Goal: Information Seeking & Learning: Check status

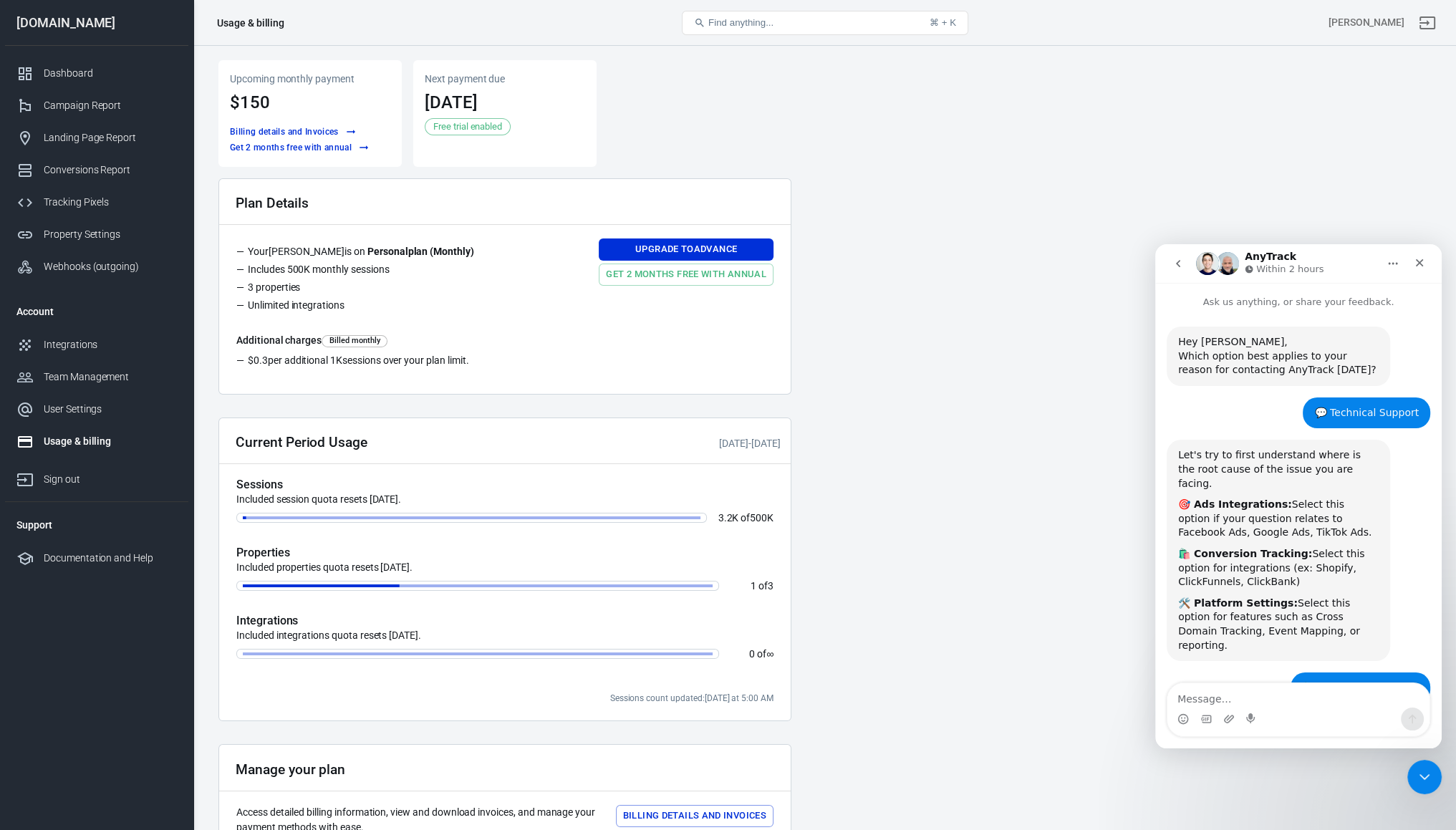
scroll to position [1872, 0]
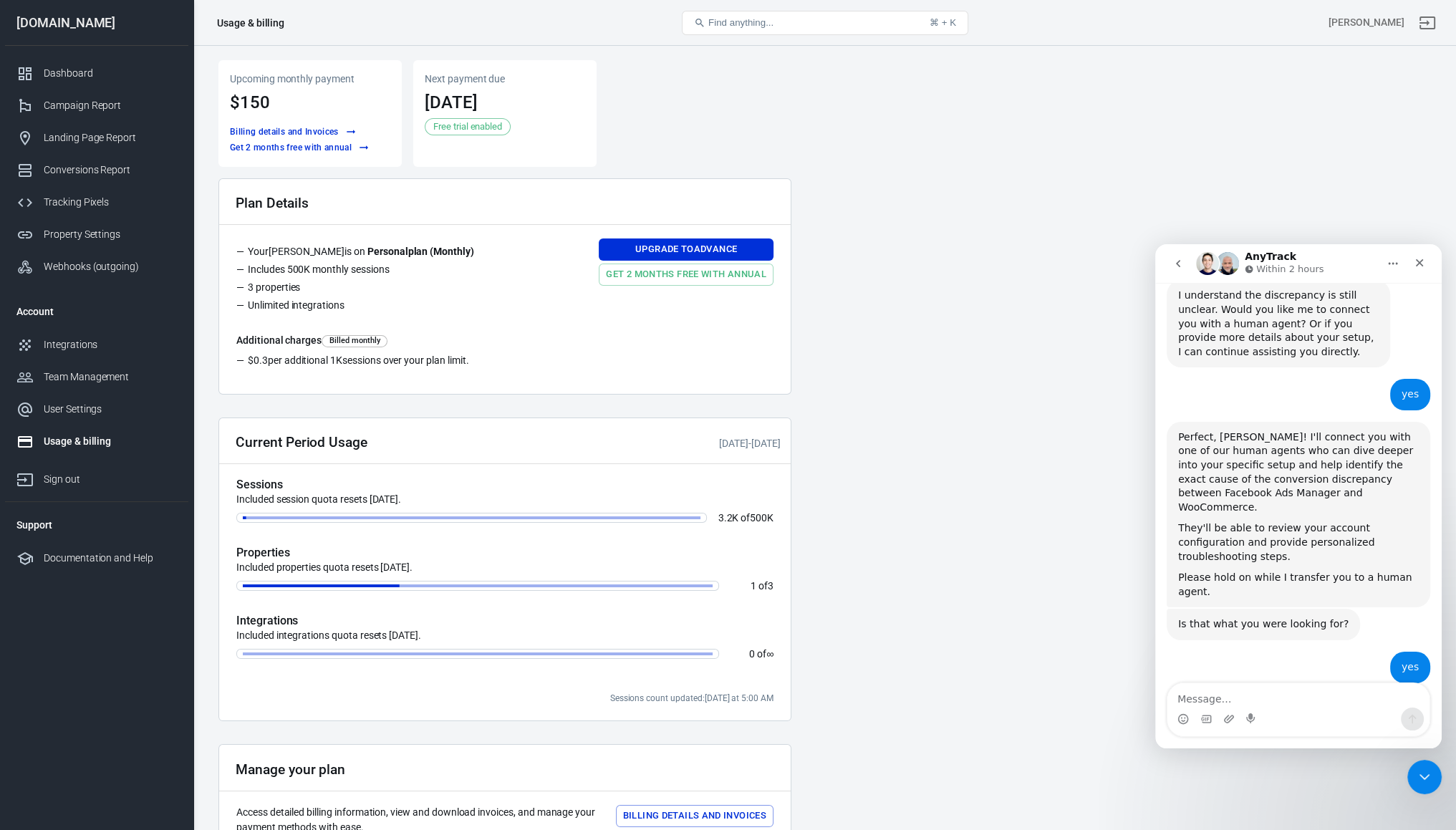
click at [1223, 446] on div "Perfect, Matous! I'll connect you with one of our human agents who can dive dee…" at bounding box center [1298, 514] width 263 height 186
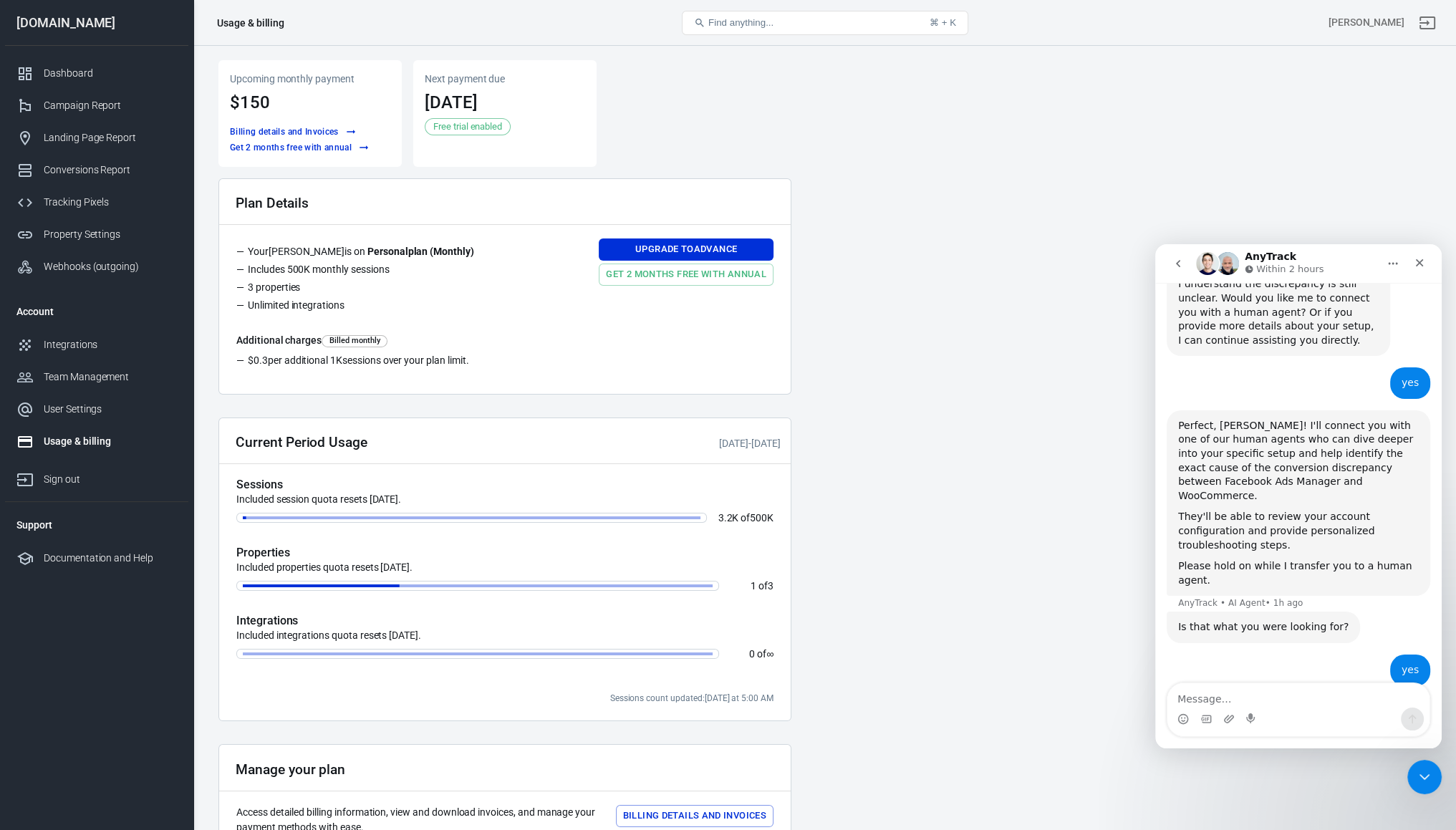
scroll to position [1886, 0]
click at [1213, 439] on div "Perfect, Matous! I'll connect you with one of our human agents who can dive dee…" at bounding box center [1298, 508] width 263 height 202
click at [1212, 556] on div "Please hold on while I transfer you to a human agent." at bounding box center [1298, 570] width 241 height 28
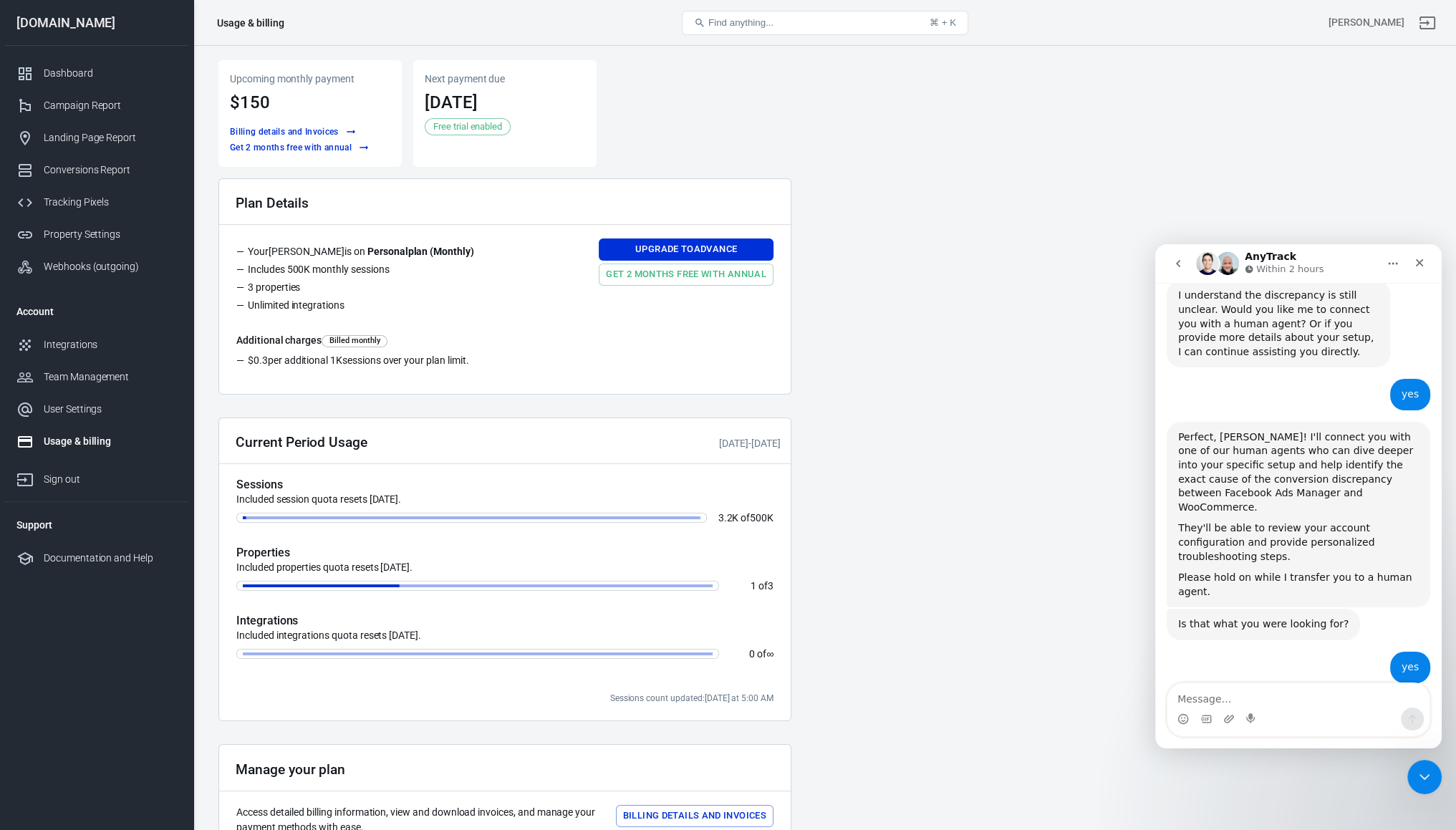
click at [1215, 617] on div "Is that what you were looking for?" at bounding box center [1263, 624] width 171 height 14
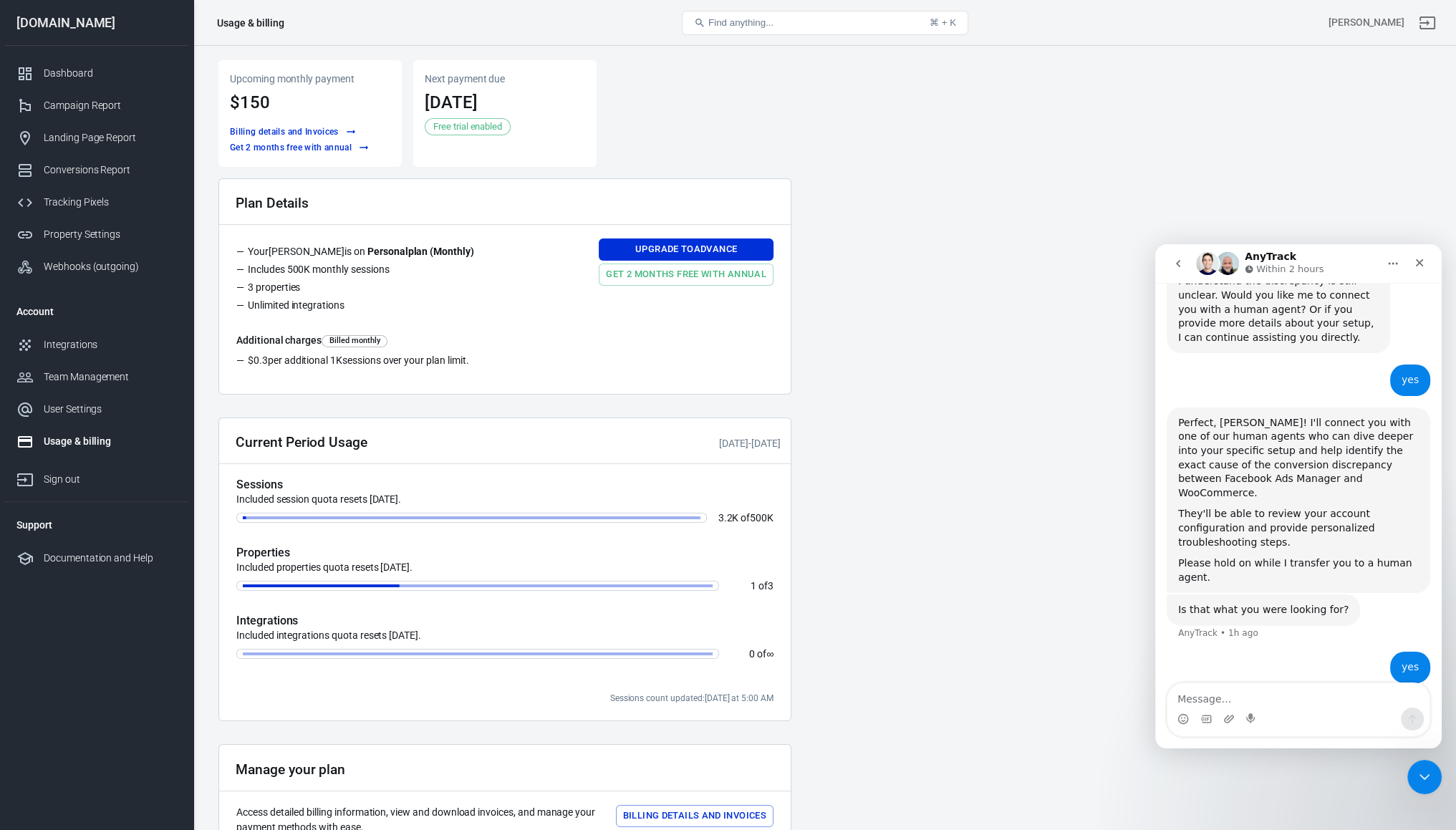
click at [1215, 594] on div "Is that what you were looking for? AnyTrack • 1h ago" at bounding box center [1263, 610] width 194 height 31
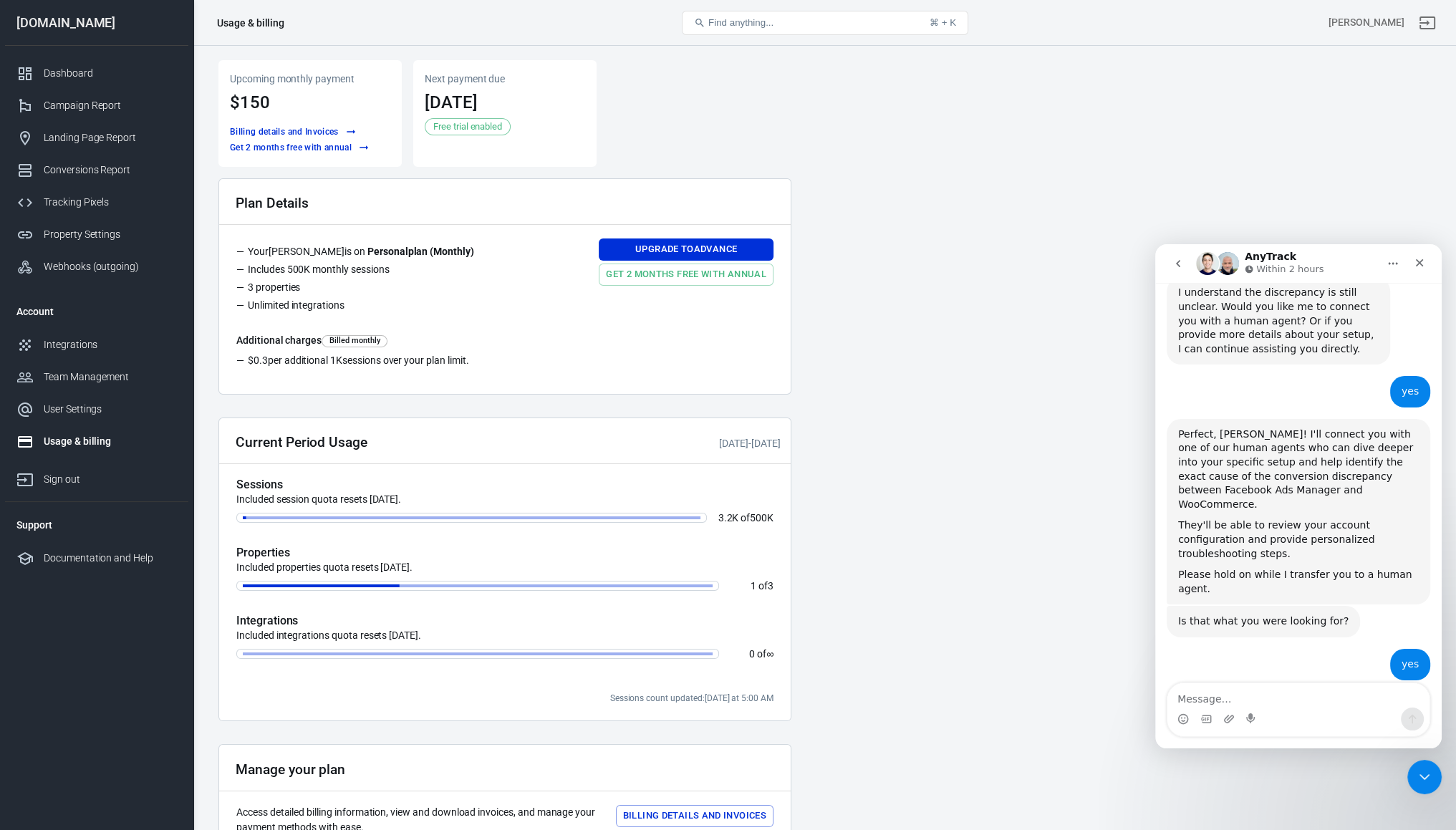
scroll to position [1872, 0]
click at [1229, 265] on img "Intercom messenger" at bounding box center [1227, 263] width 23 height 23
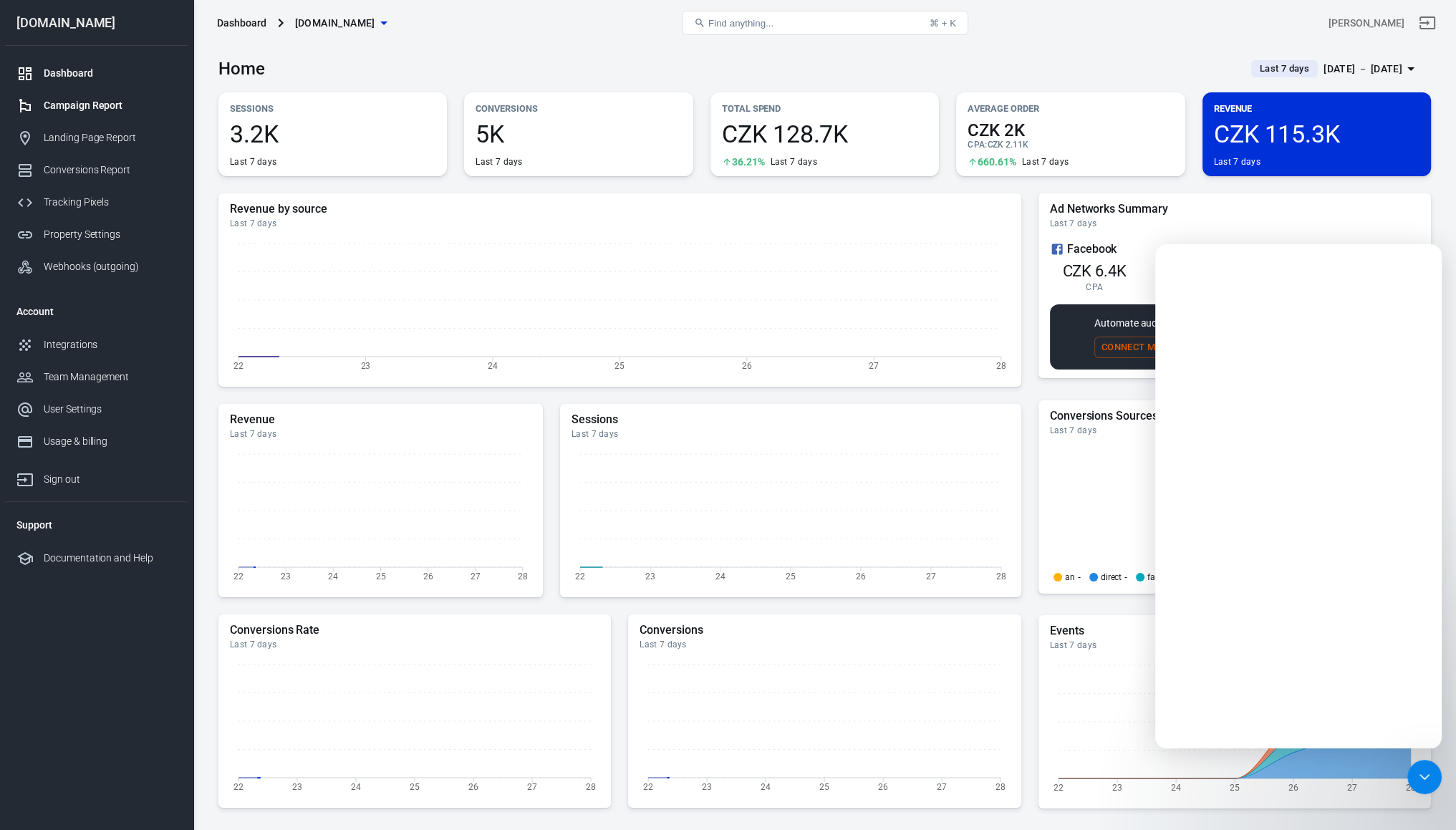
click at [77, 105] on div "Campaign Report" at bounding box center [110, 105] width 133 height 15
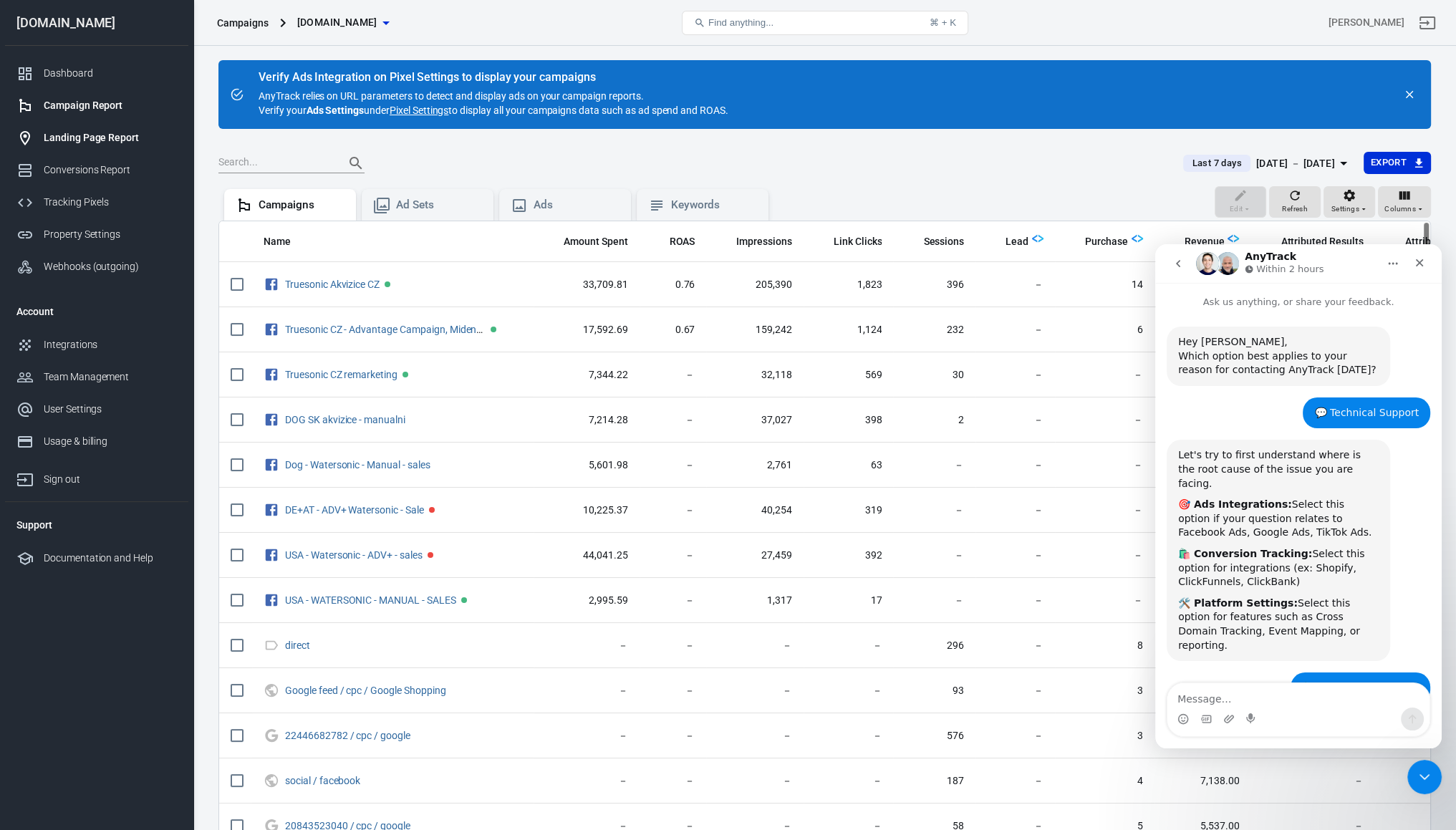
scroll to position [1872, 0]
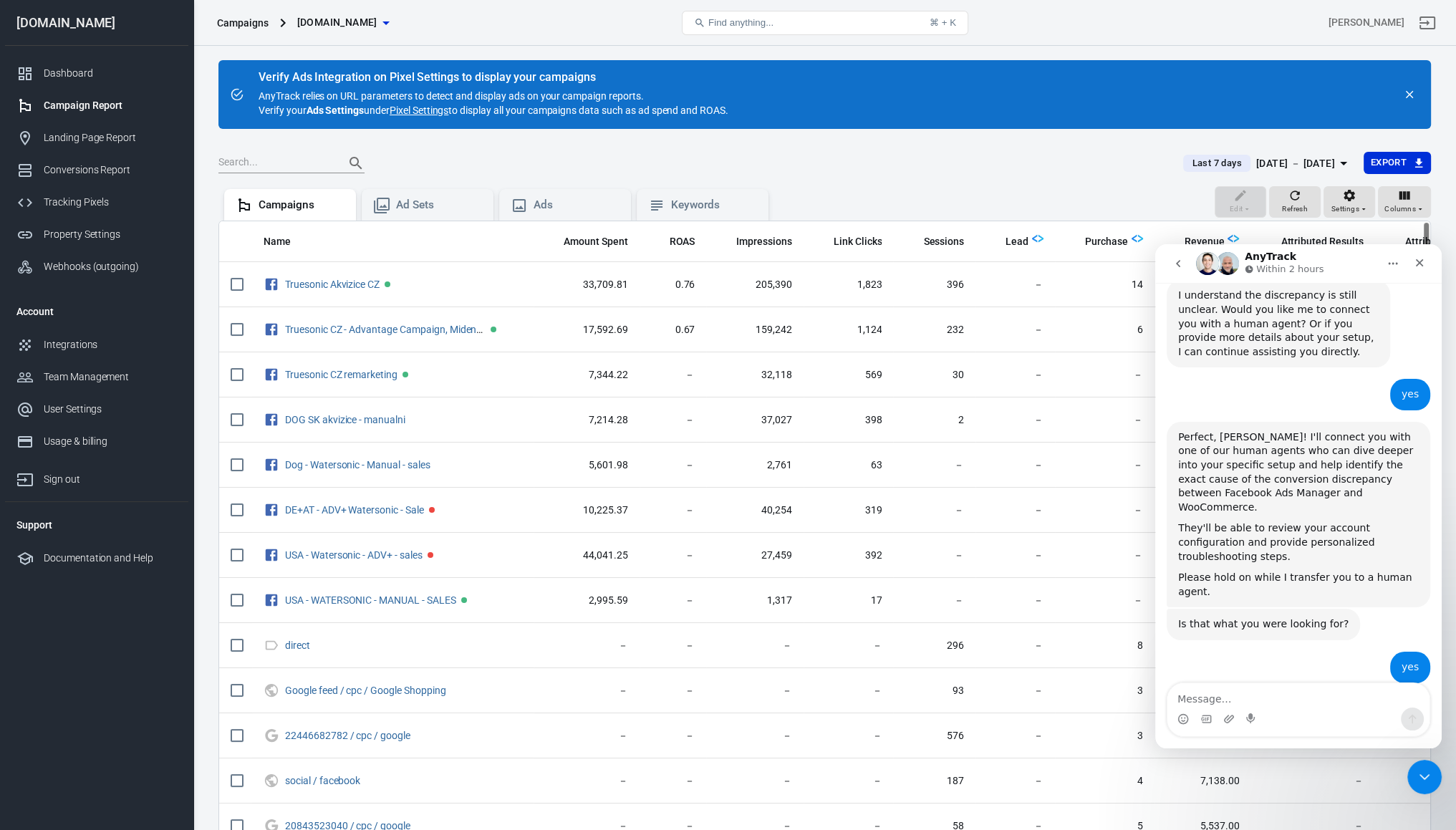
click at [792, 121] on div "Verify Ads Integration on Pixel Settings to display your campaigns AnyTrack rel…" at bounding box center [824, 94] width 1212 height 69
click at [1274, 166] on div "[DATE] － [DATE]" at bounding box center [1294, 164] width 79 height 18
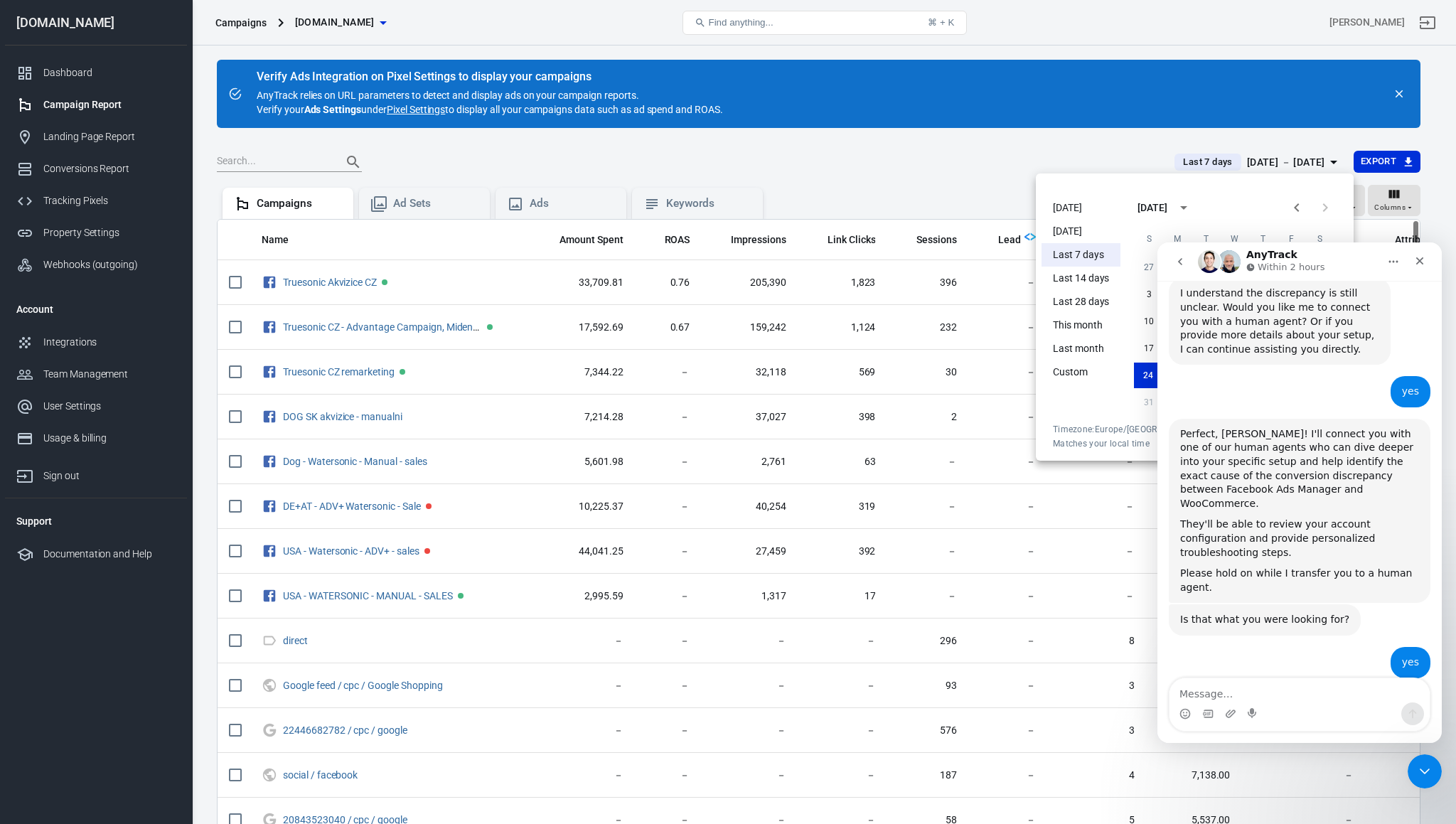
click at [1067, 226] on li "[DATE]" at bounding box center [1081, 232] width 79 height 24
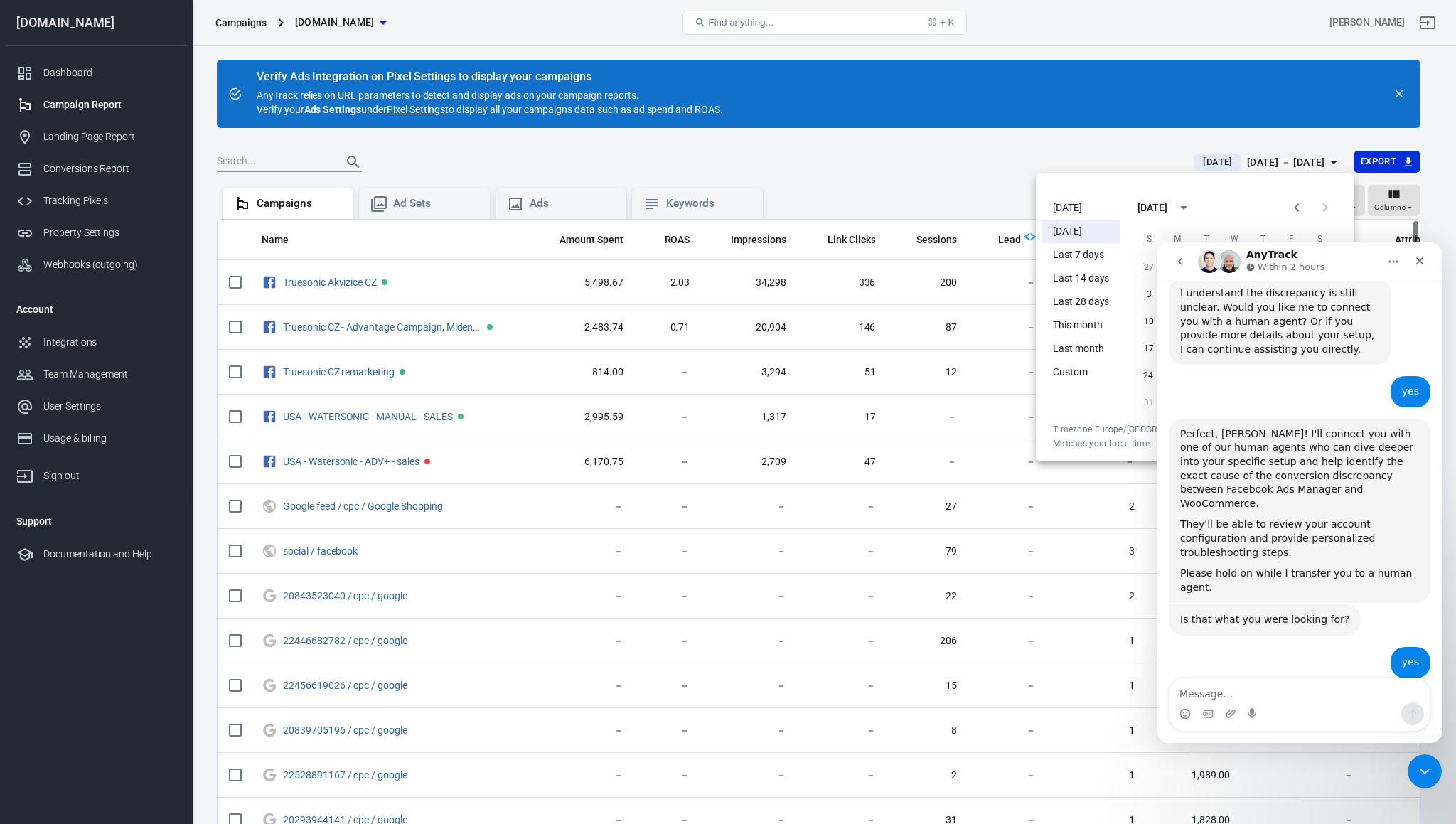
click at [953, 118] on div at bounding box center [728, 412] width 1456 height 824
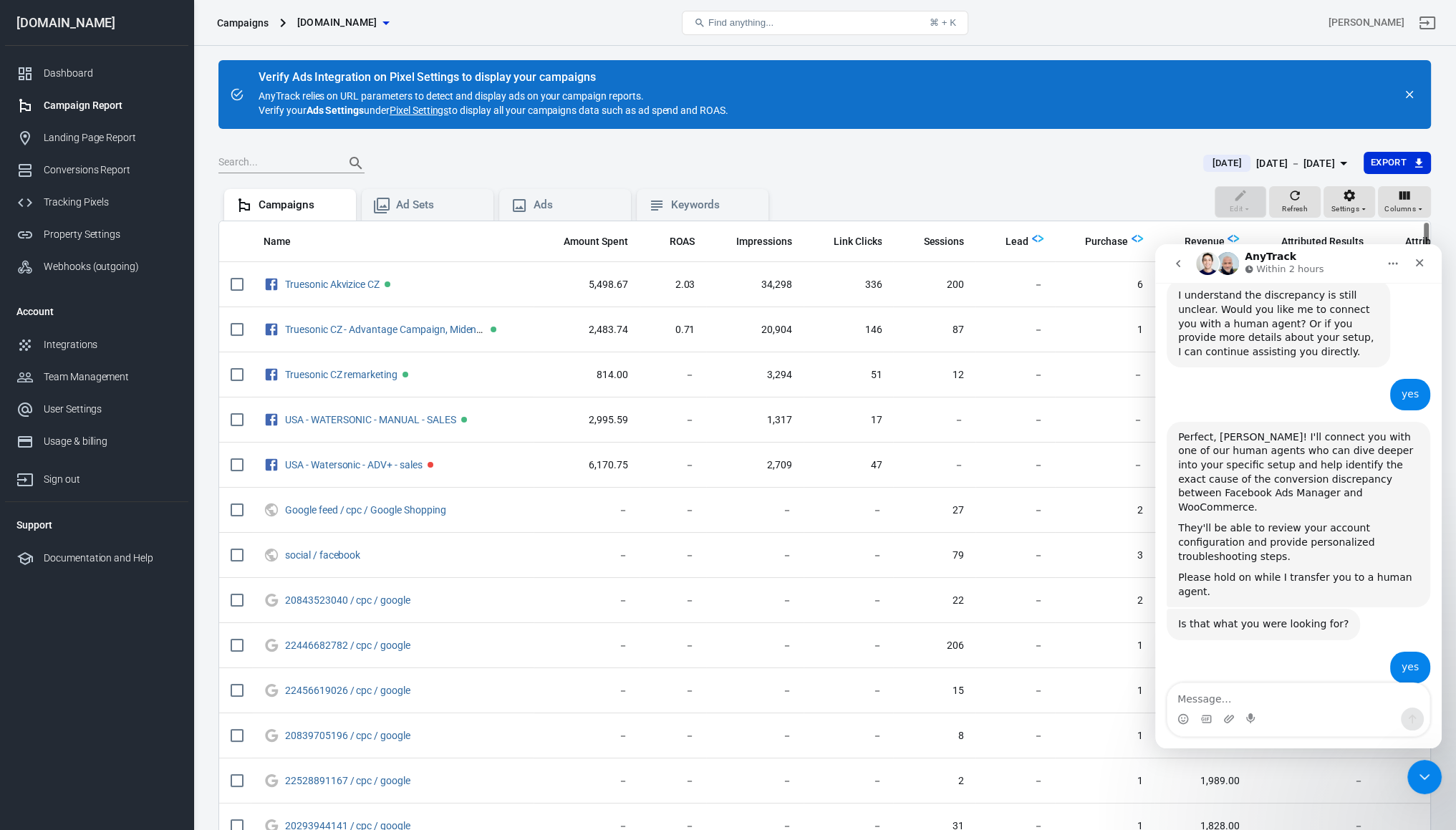
click at [1177, 258] on icon "go back" at bounding box center [1177, 263] width 11 height 11
click at [1423, 775] on icon "Close Intercom Messenger" at bounding box center [1422, 775] width 17 height 17
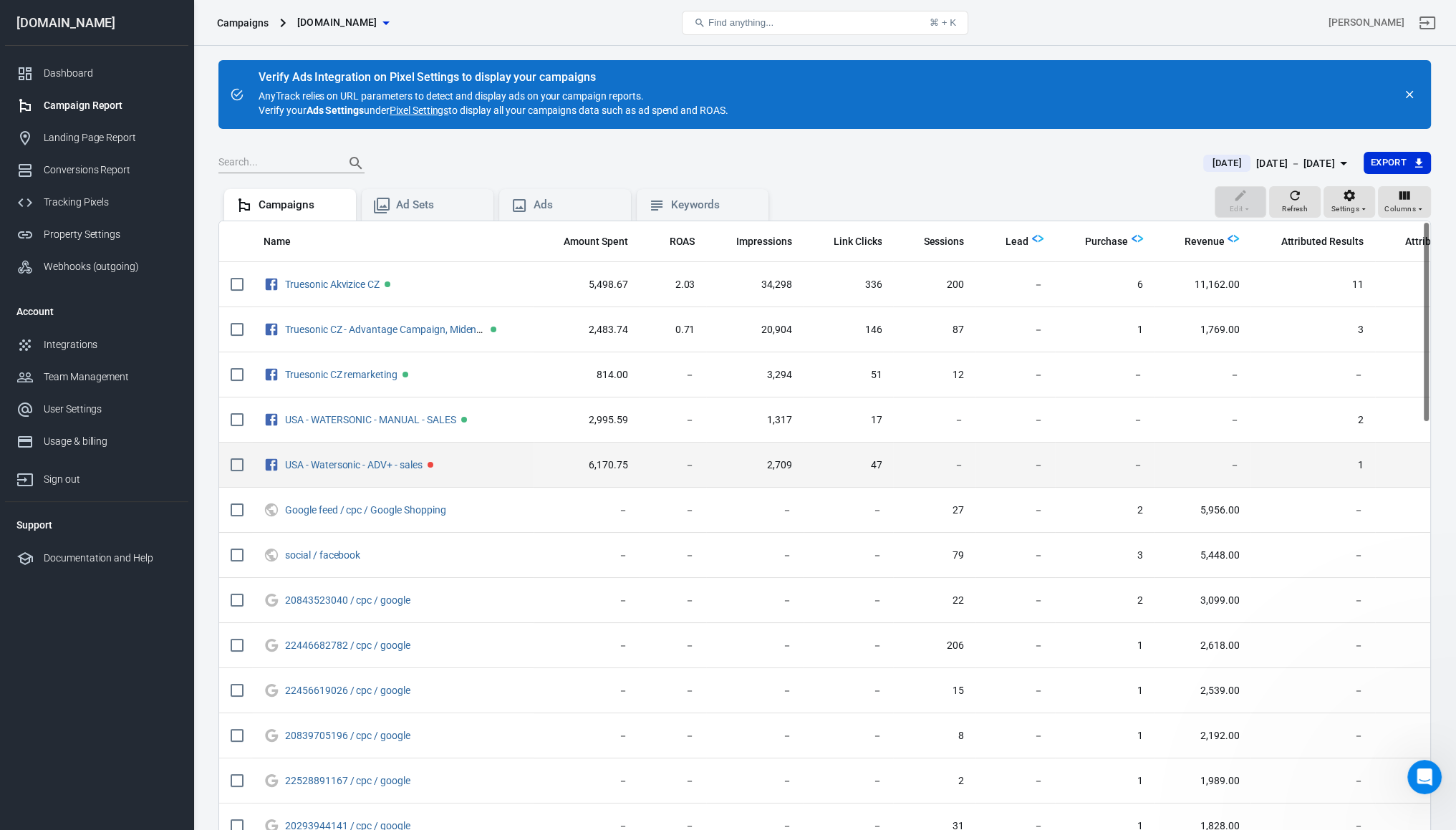
scroll to position [1872, 0]
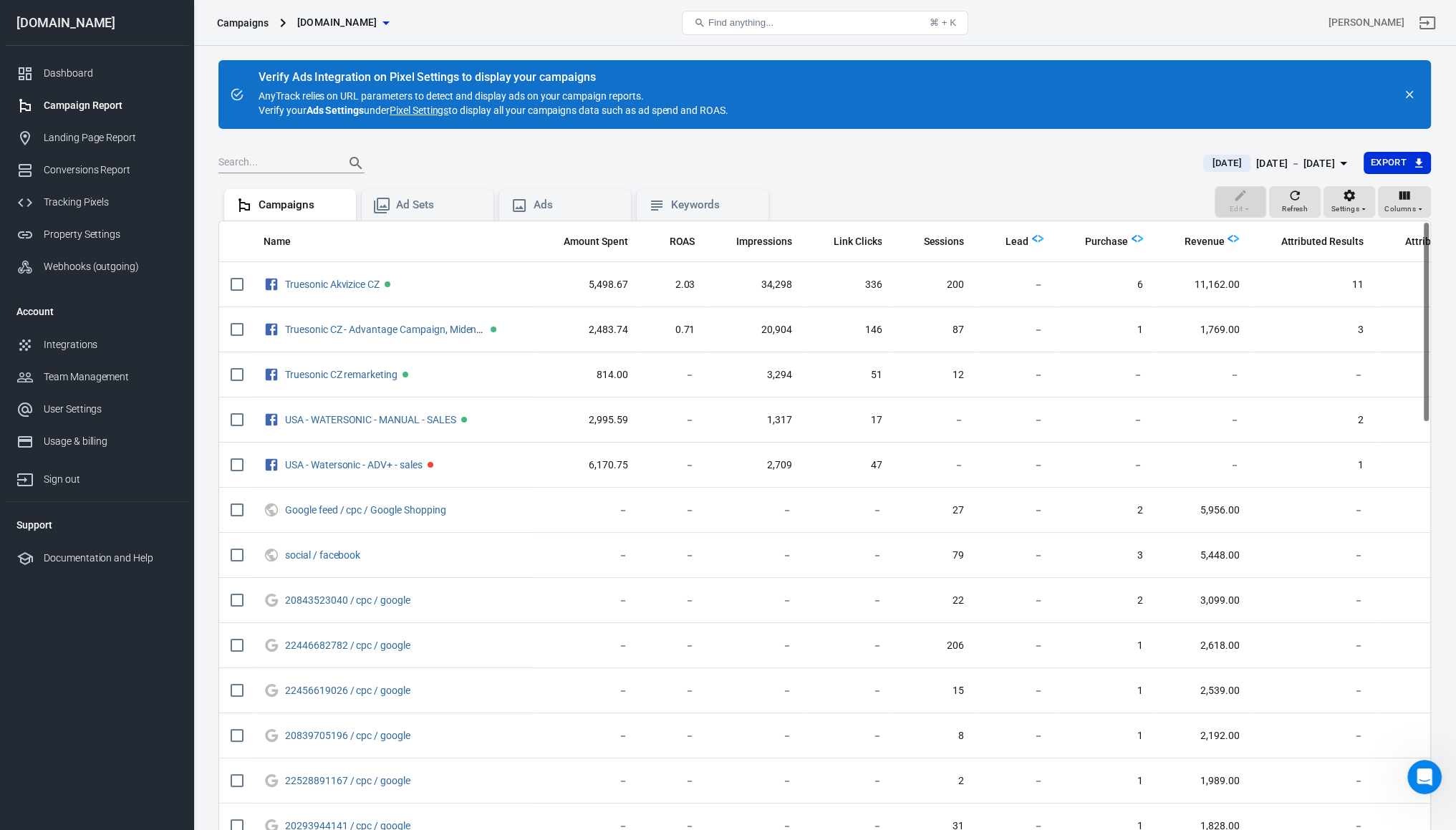
click at [1025, 110] on div "Verify Ads Integration on Pixel Settings to display your campaigns AnyTrack rel…" at bounding box center [824, 94] width 1212 height 69
click at [868, 103] on div "Verify Ads Integration on Pixel Settings to display your campaigns AnyTrack rel…" at bounding box center [824, 94] width 1212 height 69
click at [754, 46] on div "Verify Ads Integration on Pixel Settings to display your campaigns AnyTrack rel…" at bounding box center [825, 504] width 1262 height 917
click at [1165, 29] on div "[PERSON_NAME]" at bounding box center [1236, 23] width 405 height 34
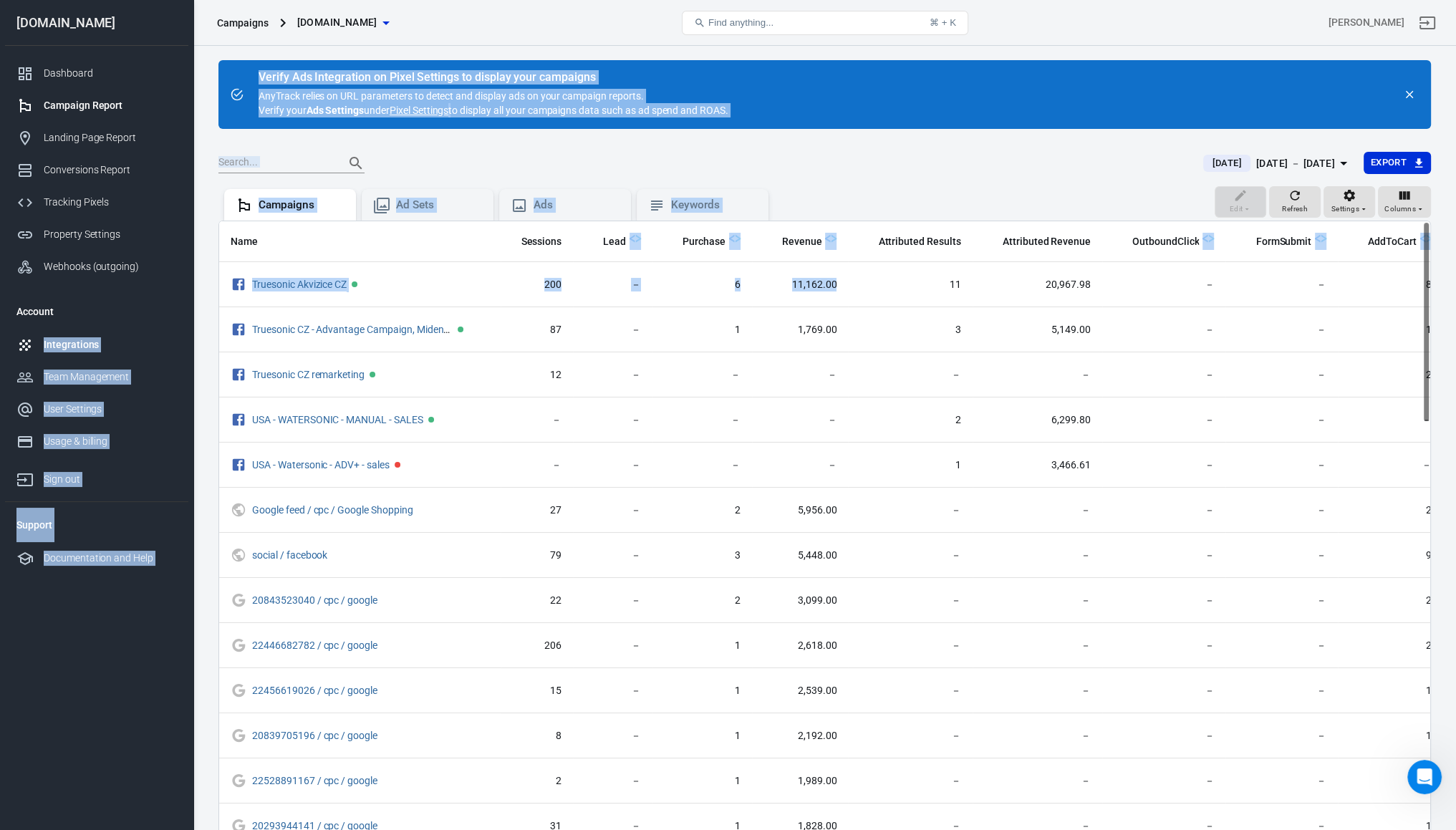
scroll to position [0, 0]
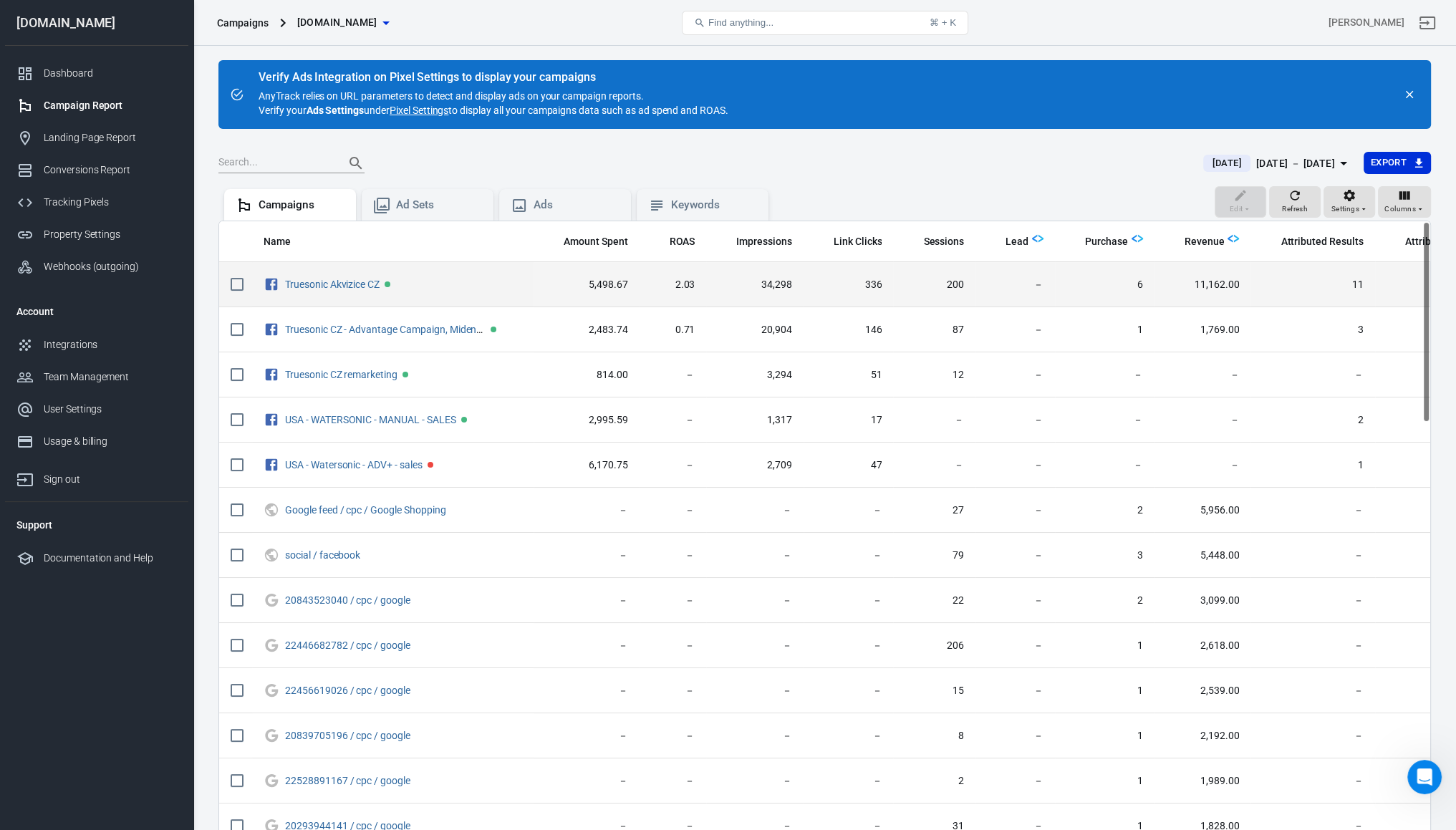
drag, startPoint x: 1340, startPoint y: 284, endPoint x: 1305, endPoint y: 295, distance: 36.7
click at [1305, 295] on td "11" at bounding box center [1312, 284] width 124 height 45
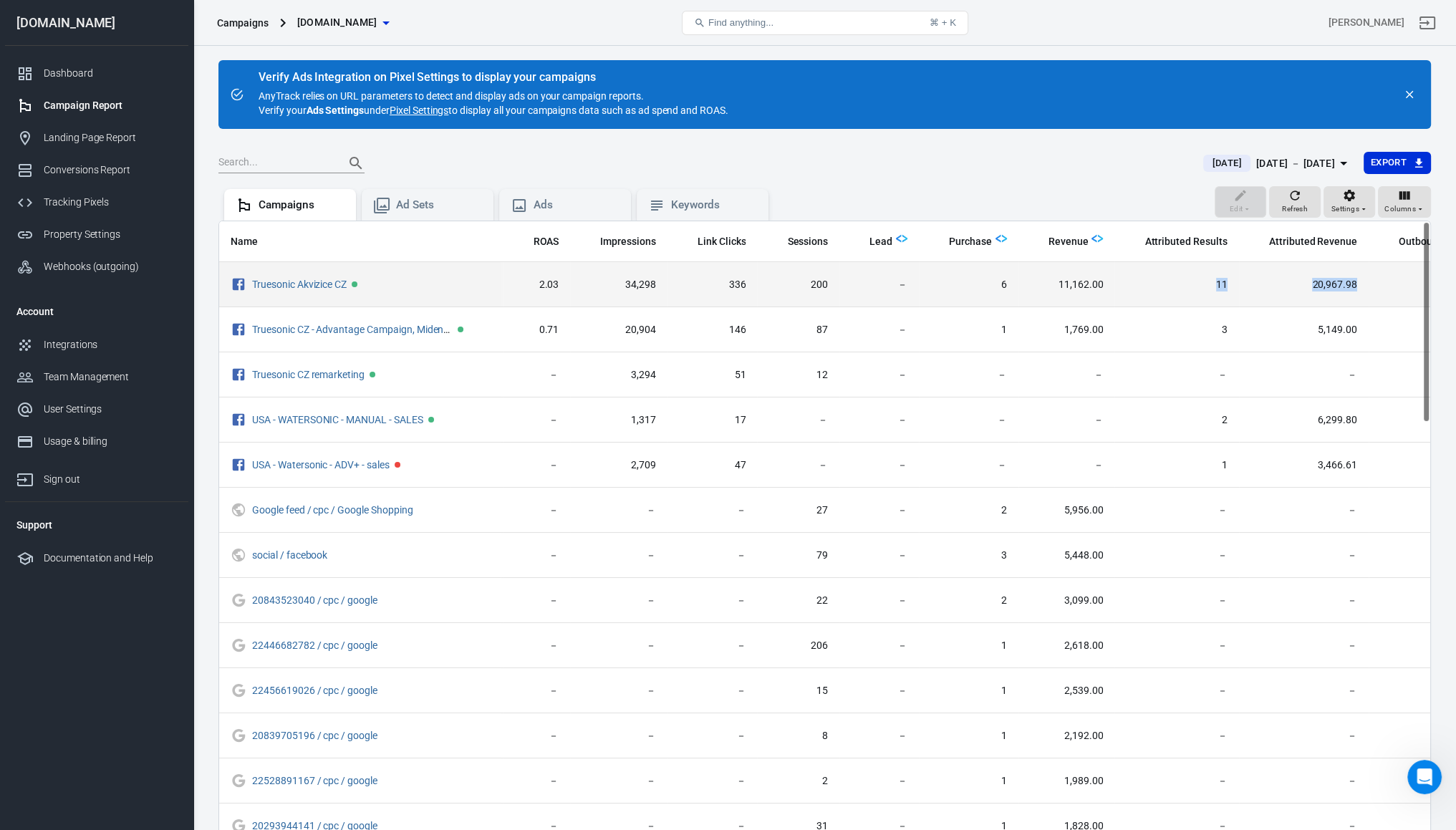
scroll to position [0, 211]
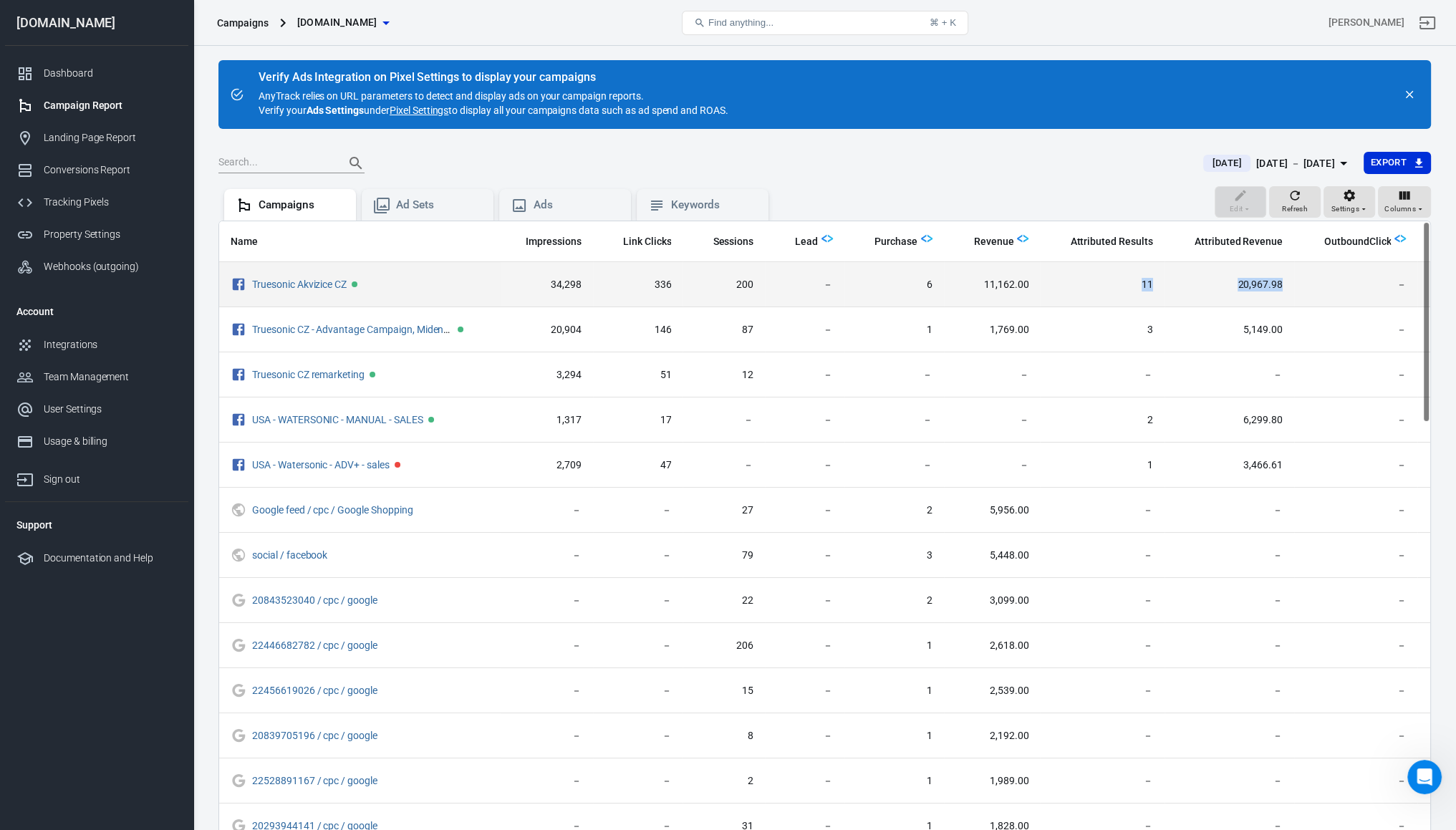
drag, startPoint x: 1302, startPoint y: 289, endPoint x: 1312, endPoint y: 295, distance: 11.7
click at [1312, 295] on tr "Truesonic Akvizice CZ 5,498.67 2.03 34,298 336 200 － 6 11,162.00 11 20,967.98 －…" at bounding box center [821, 284] width 1626 height 45
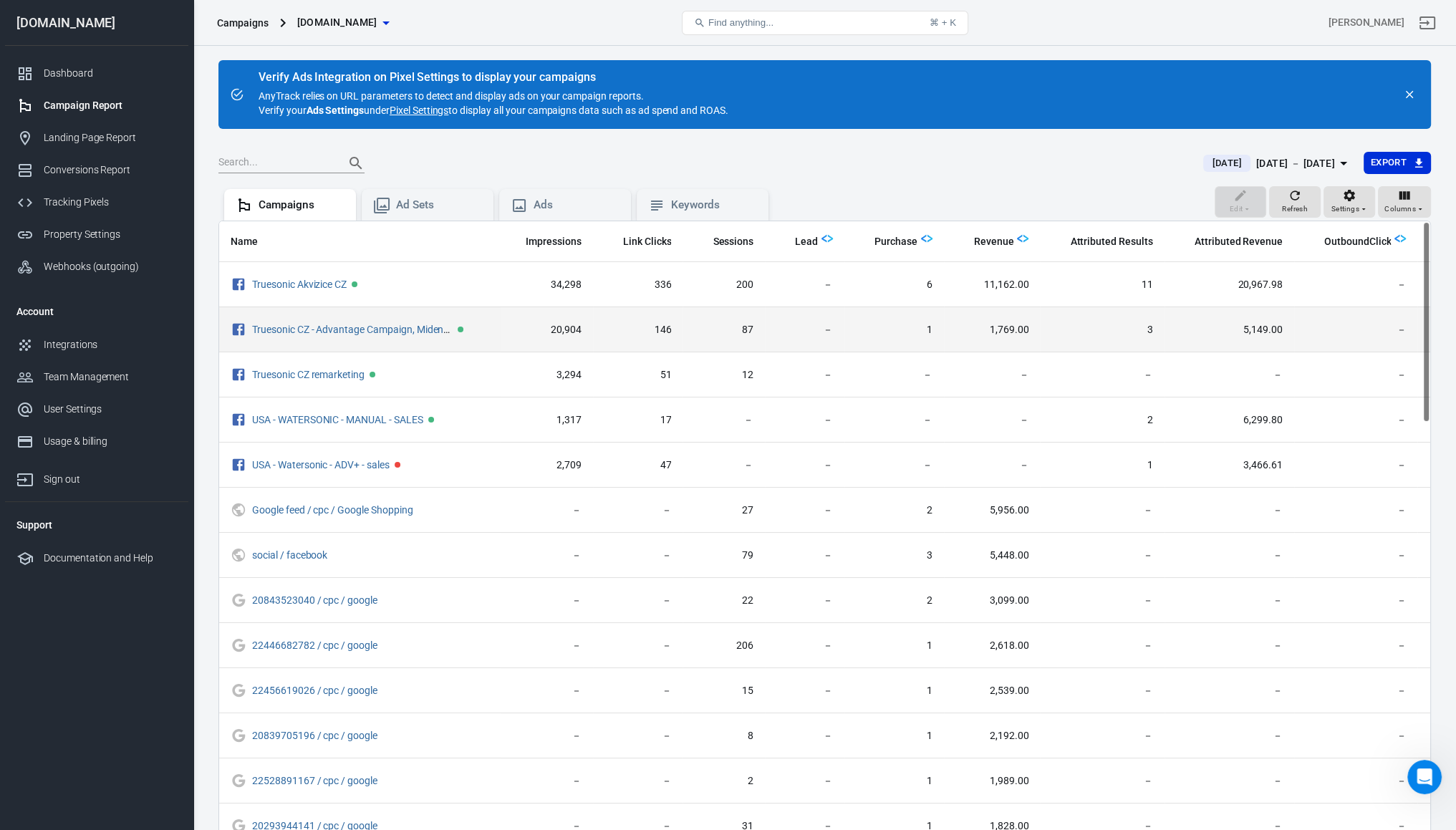
click at [1326, 342] on td "－" at bounding box center [1355, 330] width 123 height 45
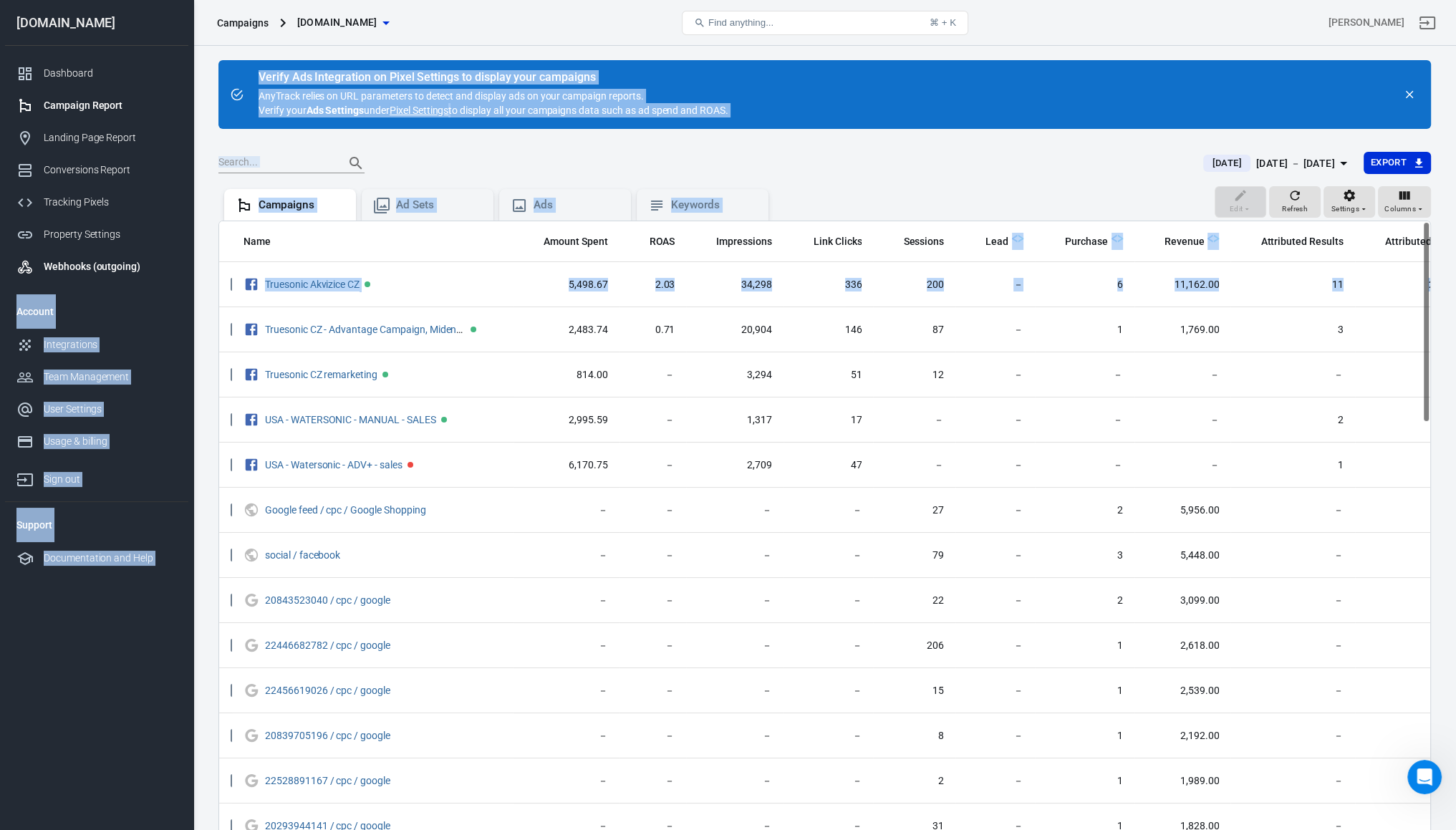
scroll to position [0, 0]
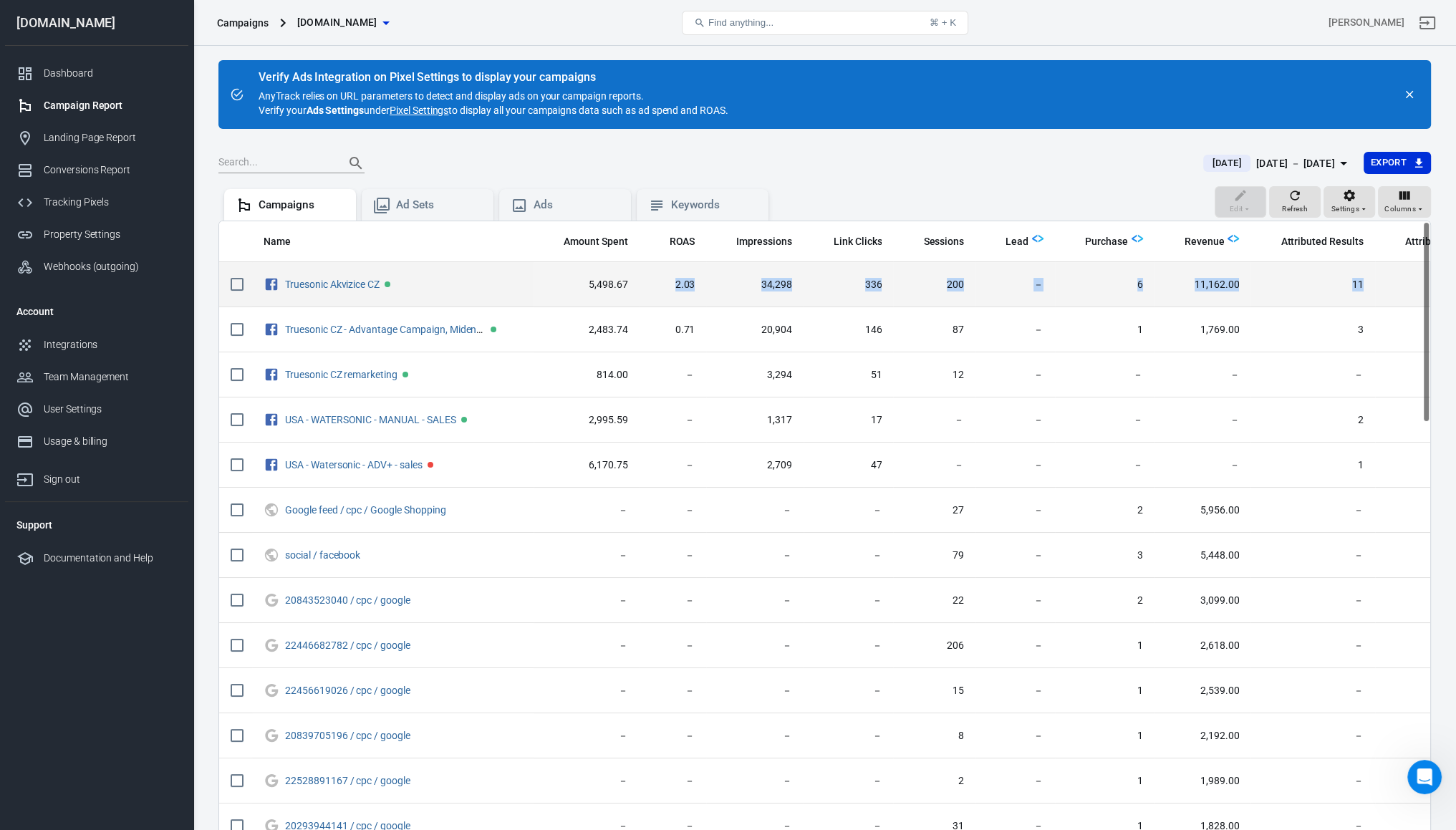
drag, startPoint x: 1245, startPoint y: 280, endPoint x: 670, endPoint y: 289, distance: 575.1
click at [670, 289] on tr "Truesonic Akvizice CZ 5,498.67 2.03 34,298 336 200 － 6 11,162.00 11 20,967.98 －…" at bounding box center [1032, 284] width 1626 height 45
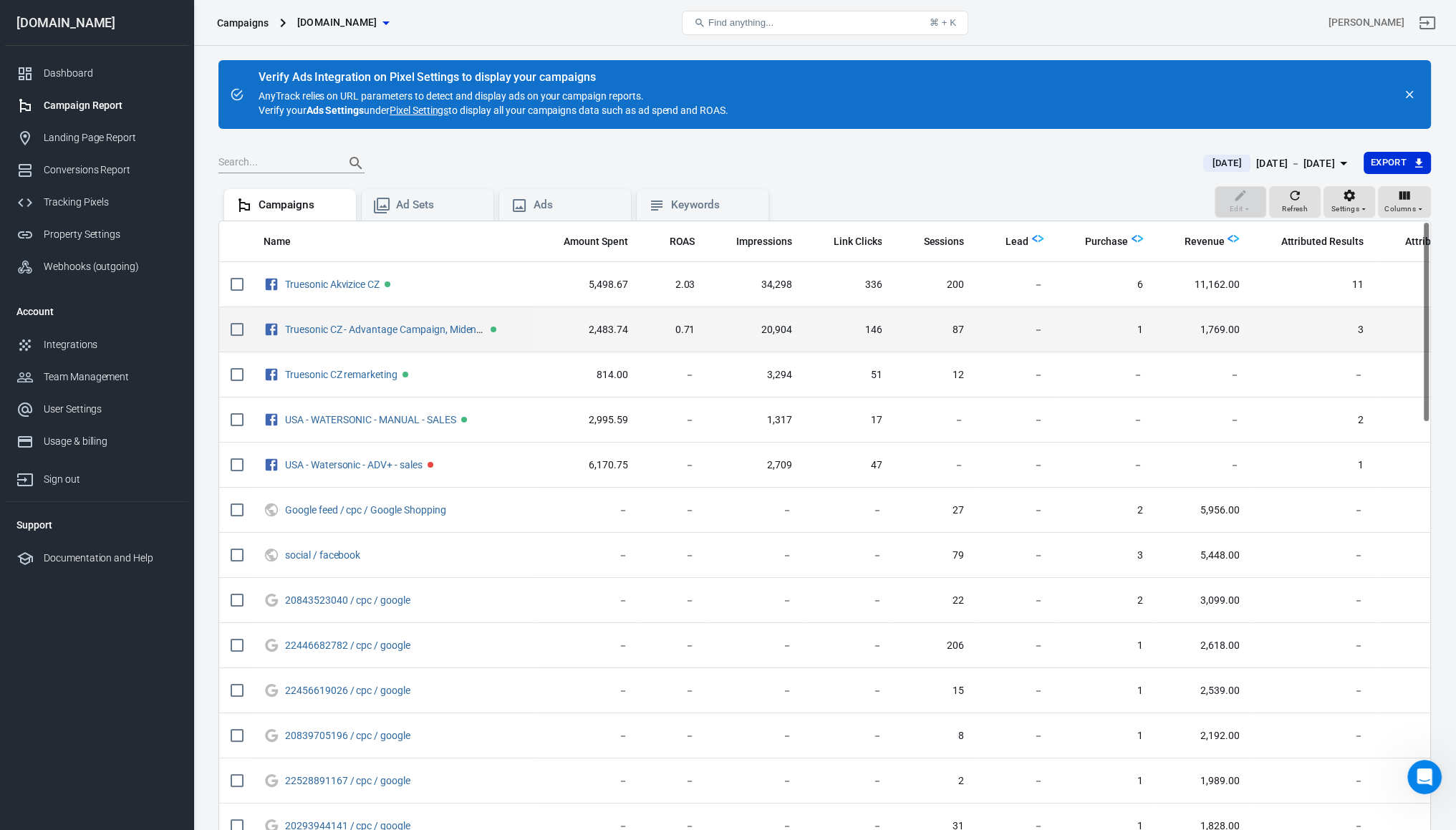
click at [1004, 316] on td "－" at bounding box center [1015, 330] width 79 height 45
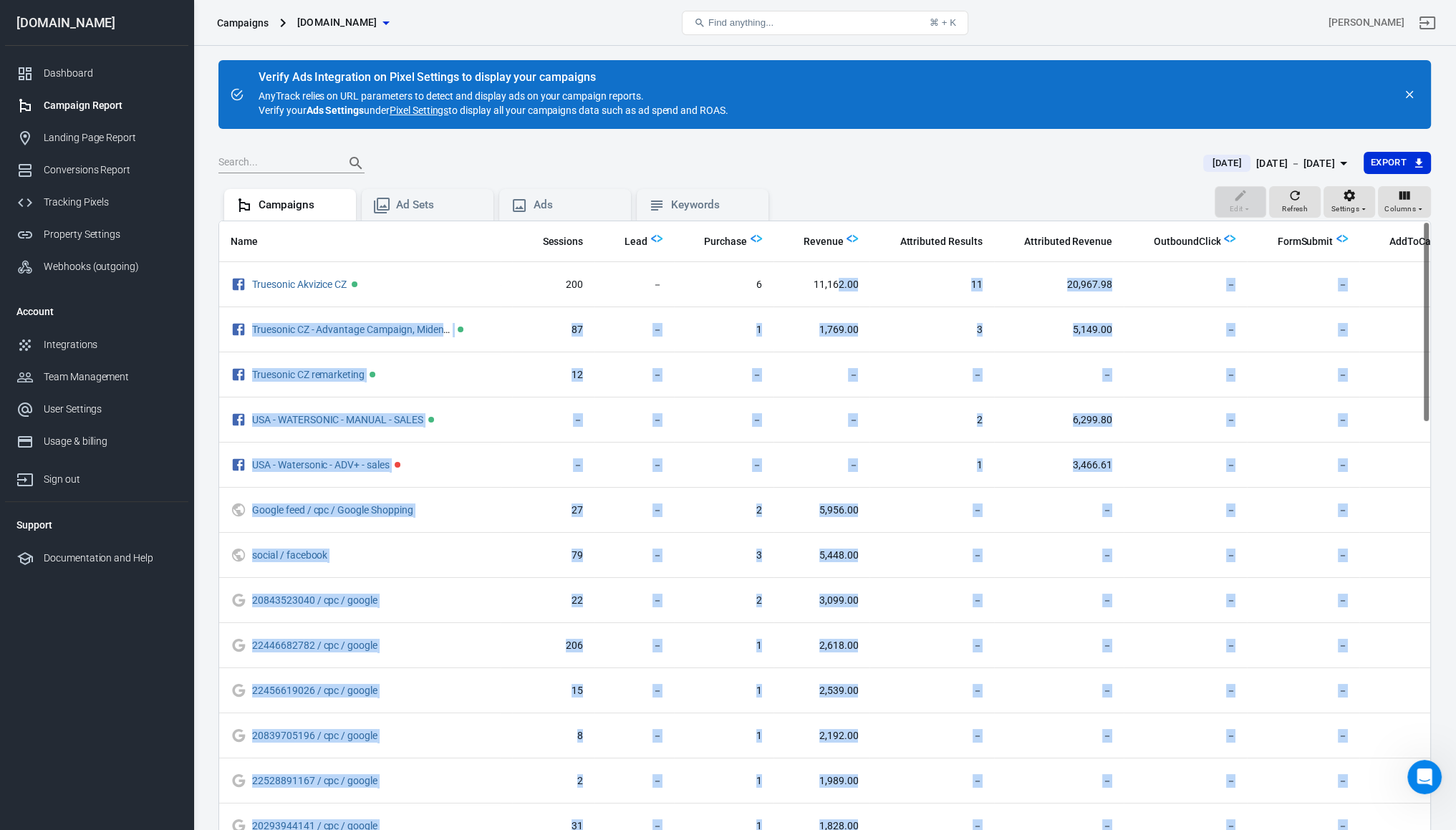
scroll to position [0, 402]
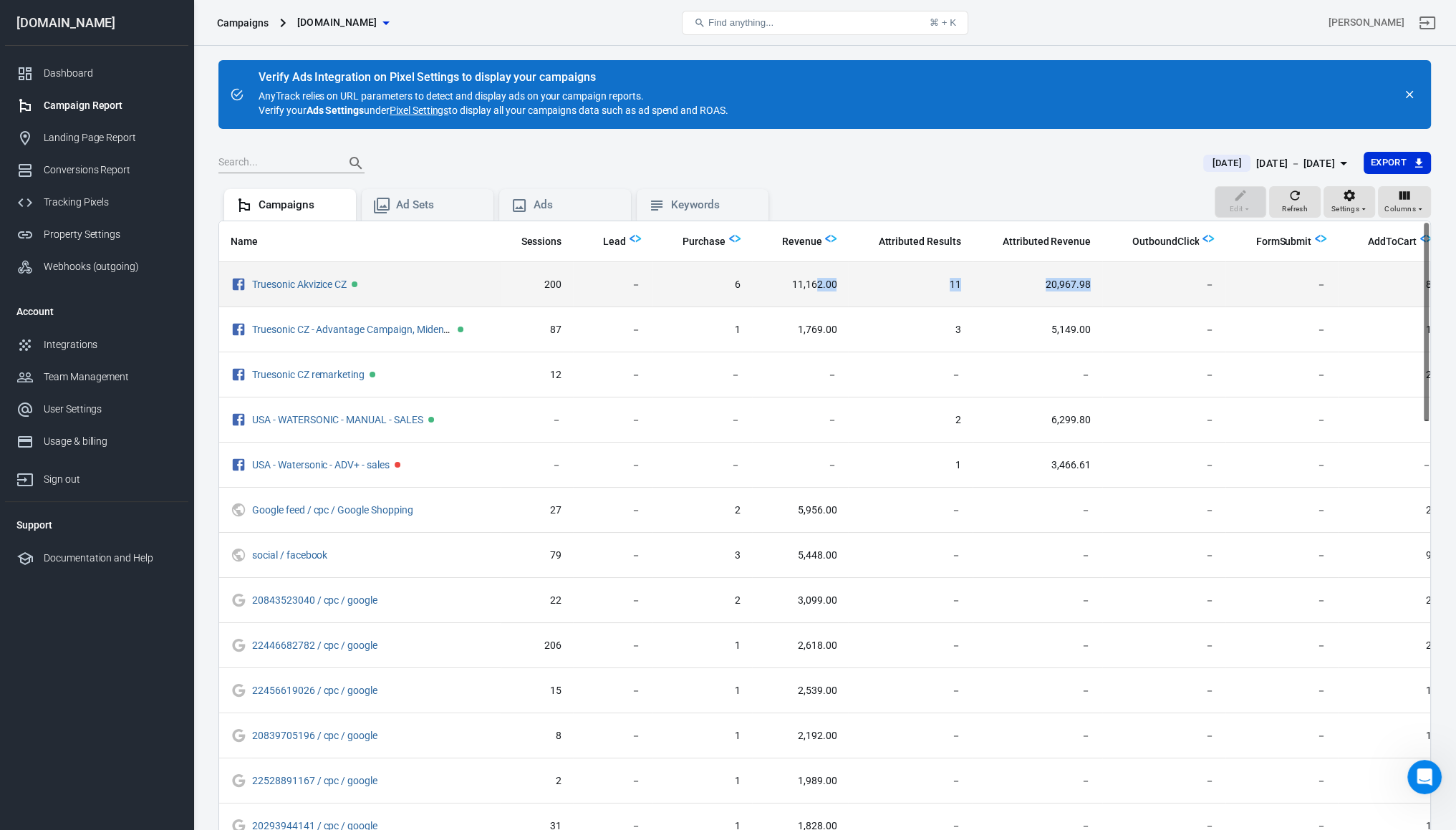
drag, startPoint x: 1214, startPoint y: 284, endPoint x: 1105, endPoint y: 274, distance: 109.5
click at [1105, 274] on tr "Truesonic Akvizice CZ 5,498.67 2.03 34,298 336 200 － 6 11,162.00 11 20,967.98 －…" at bounding box center [630, 284] width 1626 height 45
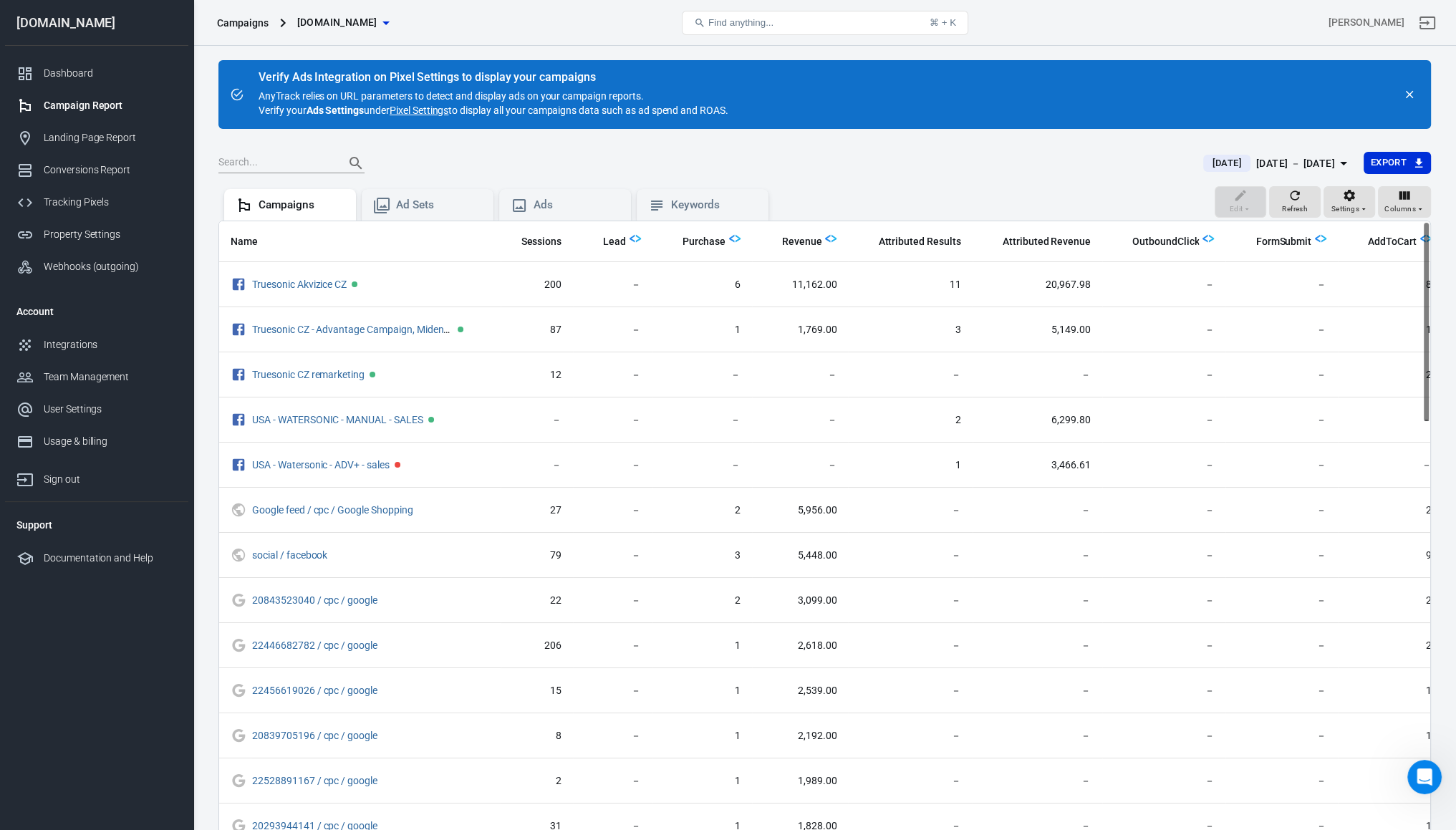
click at [1014, 171] on div at bounding box center [702, 163] width 968 height 20
